Goal: Navigation & Orientation: Go to known website

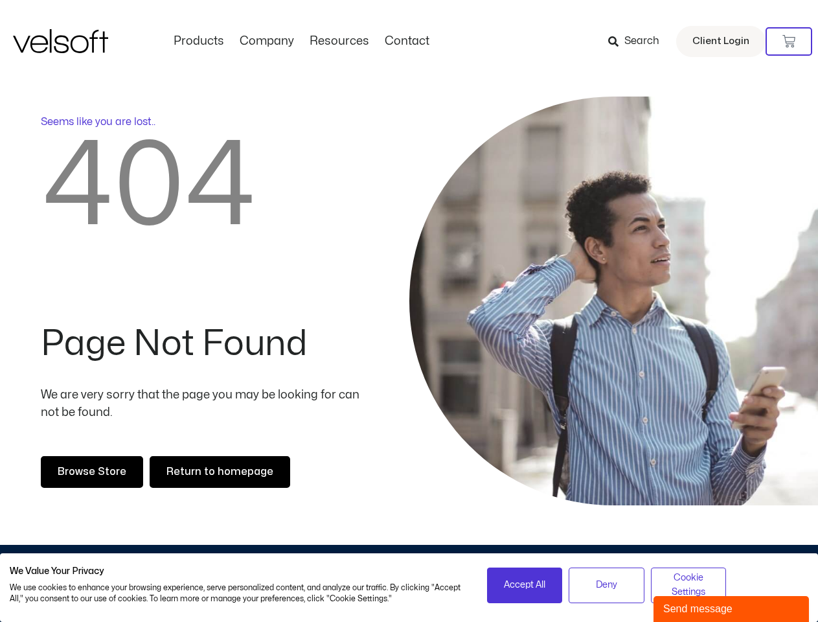
click at [409, 311] on div at bounding box center [613, 300] width 409 height 409
click at [789, 41] on icon at bounding box center [788, 41] width 13 height 13
click at [524, 585] on span "Accept All" at bounding box center [524, 585] width 41 height 14
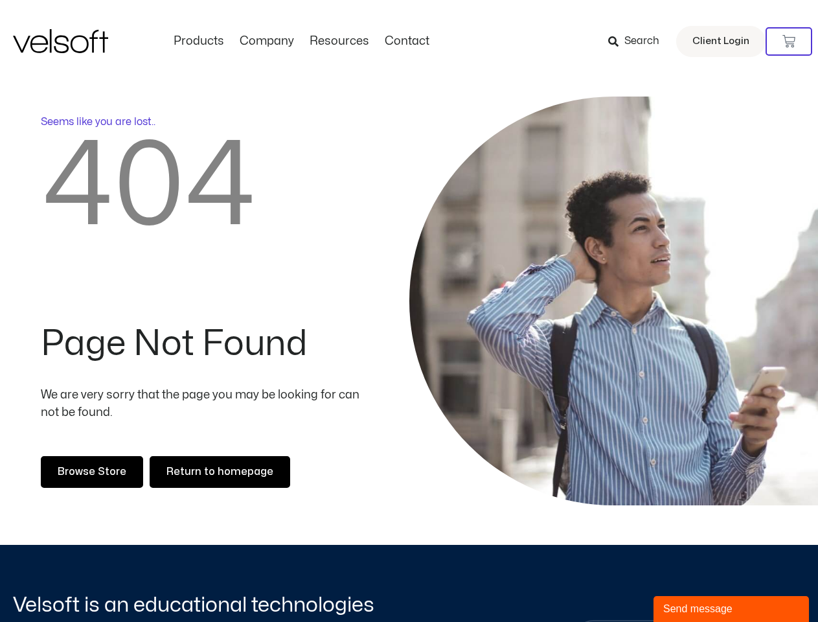
click at [731, 609] on div "Send message" at bounding box center [731, 609] width 136 height 16
